Goal: Task Accomplishment & Management: Manage account settings

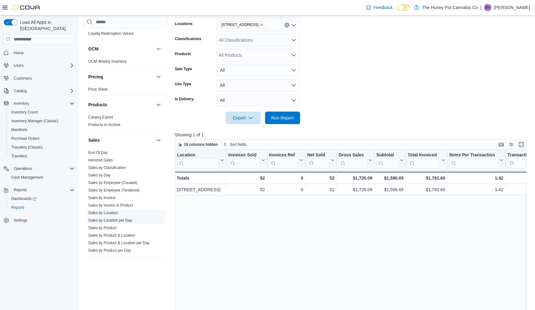
scroll to position [240, 0]
click at [28, 175] on span "Cash Management" at bounding box center [27, 177] width 32 height 5
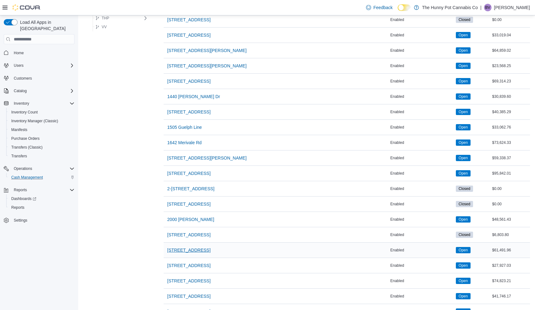
scroll to position [125, 0]
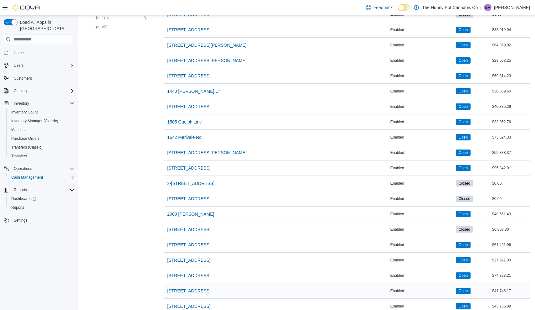
click at [185, 293] on span "[STREET_ADDRESS]" at bounding box center [188, 290] width 43 height 6
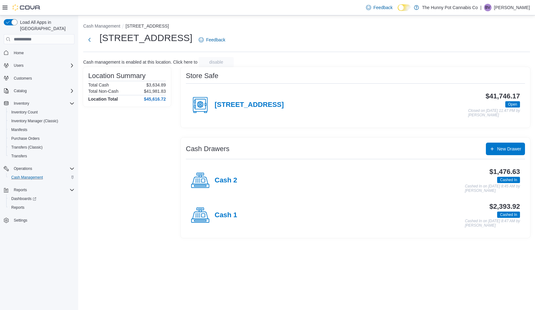
click at [230, 208] on div "Cash 1" at bounding box center [214, 215] width 46 height 19
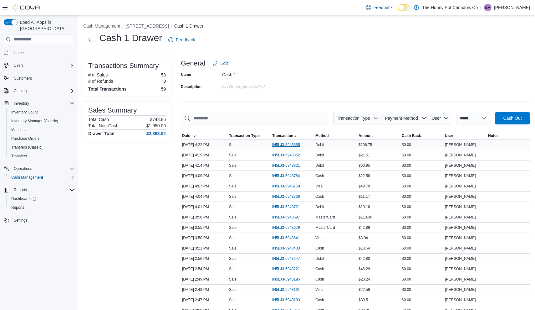
click at [284, 145] on span "IN5LJ3-5948885" at bounding box center [286, 144] width 28 height 5
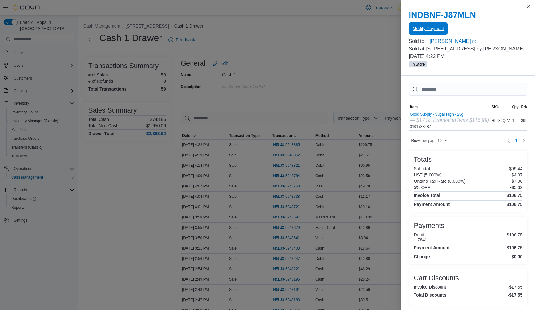
click at [431, 30] on span "Modify Payment" at bounding box center [428, 28] width 31 height 6
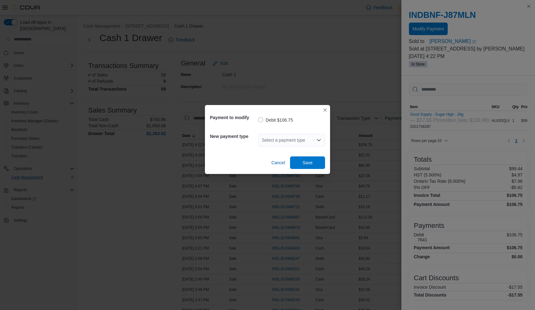
click at [286, 134] on div "Select a payment type" at bounding box center [291, 140] width 67 height 13
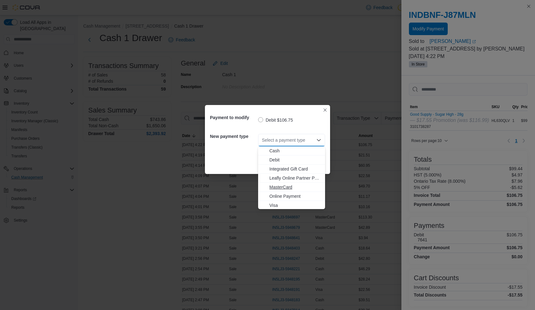
click at [284, 187] on span "MasterCard" at bounding box center [296, 187] width 52 height 6
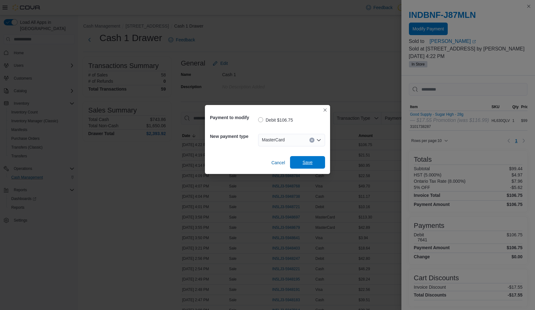
click at [305, 167] on span "Save" at bounding box center [308, 162] width 28 height 13
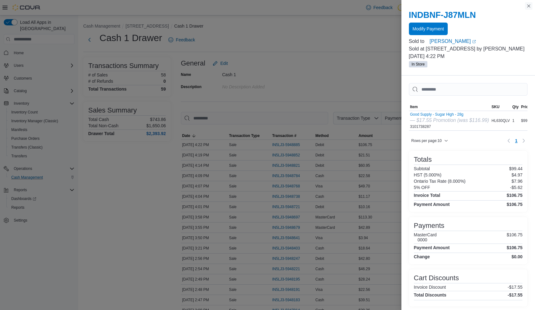
click at [527, 10] on button "Close this dialog" at bounding box center [529, 6] width 8 height 8
